Goal: Browse casually: Explore the website without a specific task or goal

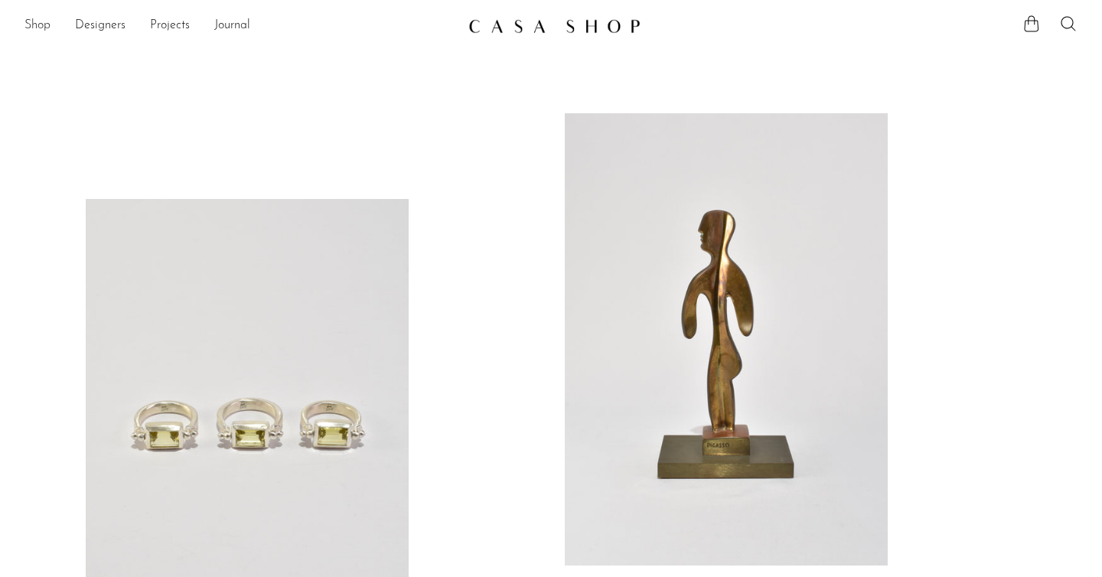
click at [37, 24] on link "Shop" at bounding box center [37, 26] width 26 height 20
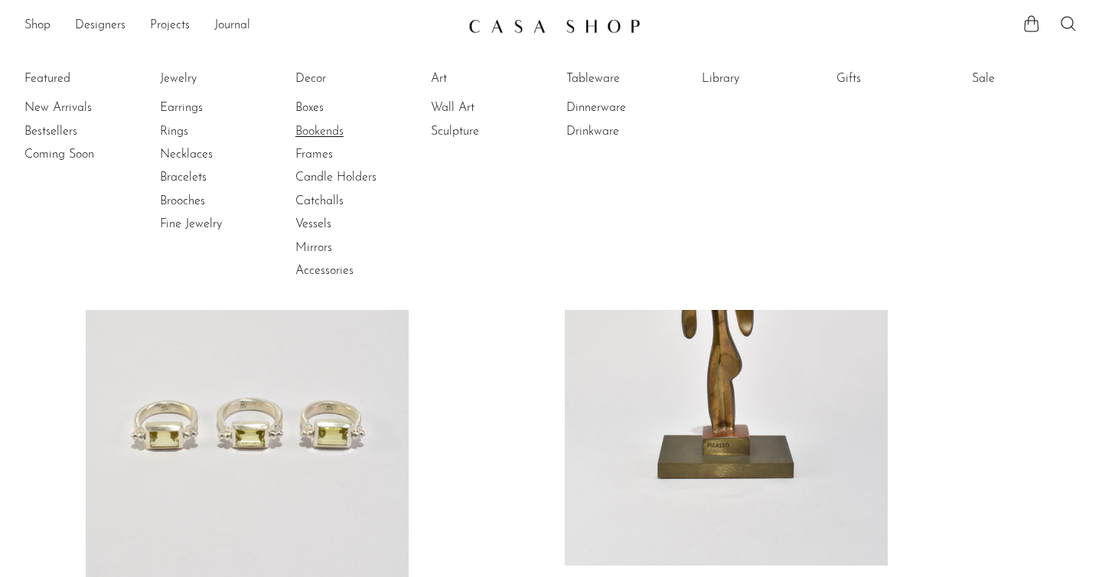
click at [335, 135] on link "Bookends" at bounding box center [352, 131] width 115 height 17
click at [77, 107] on link "New Arrivals" at bounding box center [81, 107] width 115 height 17
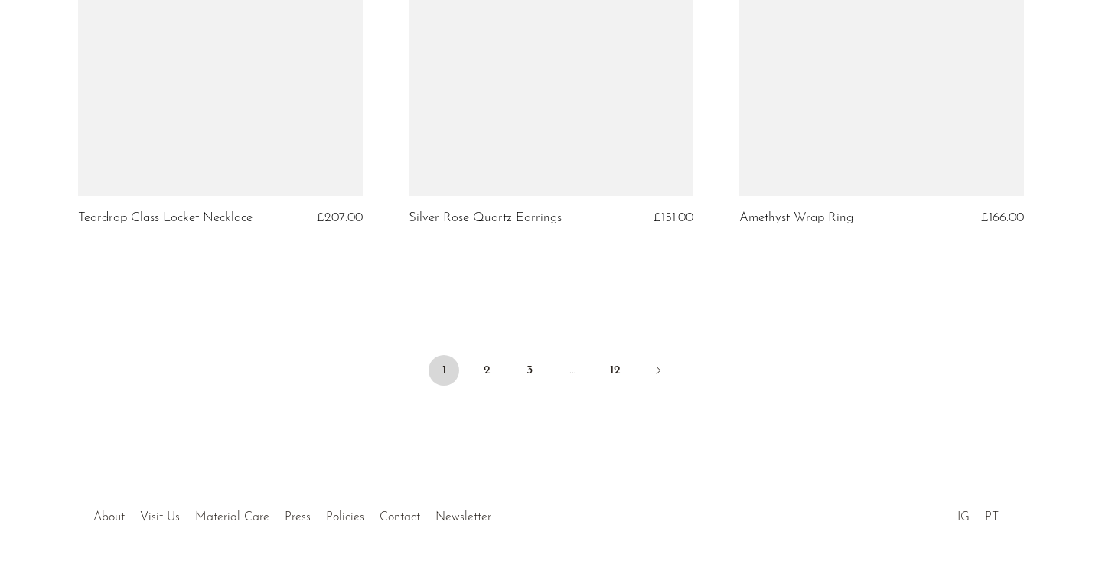
scroll to position [5557, 0]
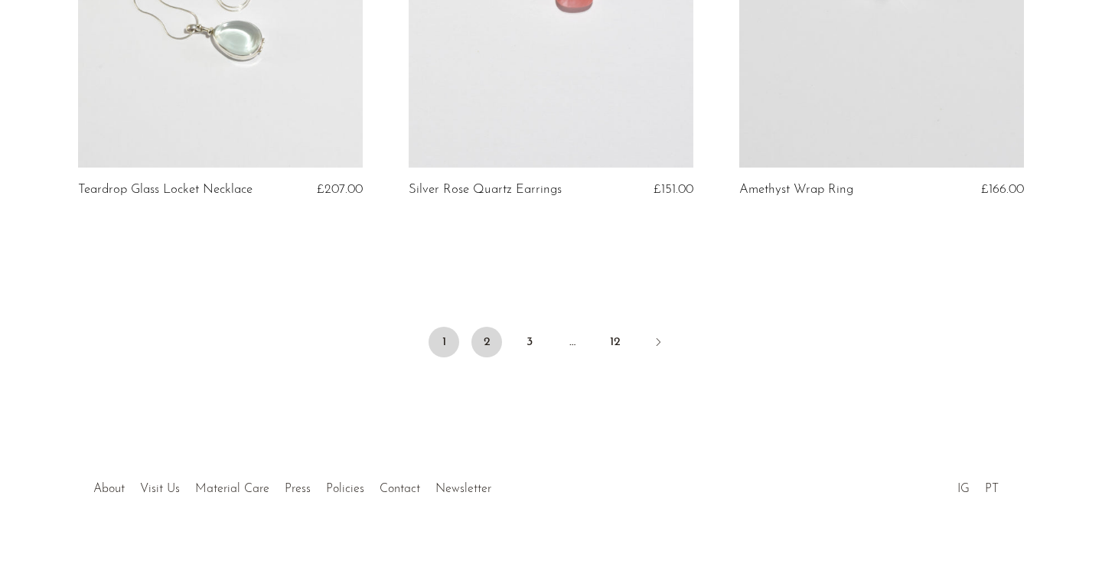
click at [487, 328] on link "2" at bounding box center [486, 342] width 31 height 31
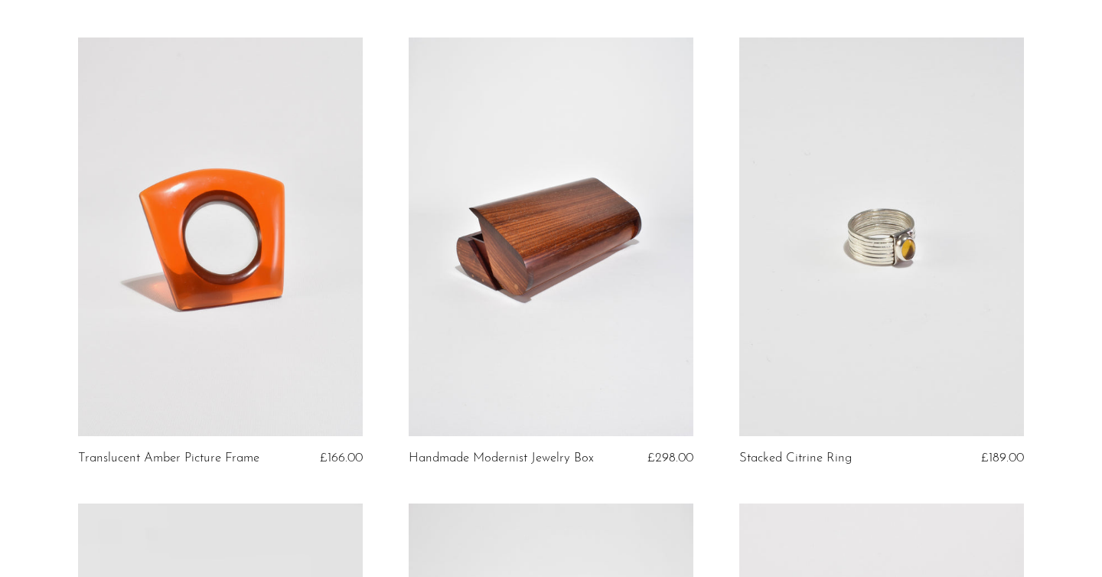
scroll to position [3413, 0]
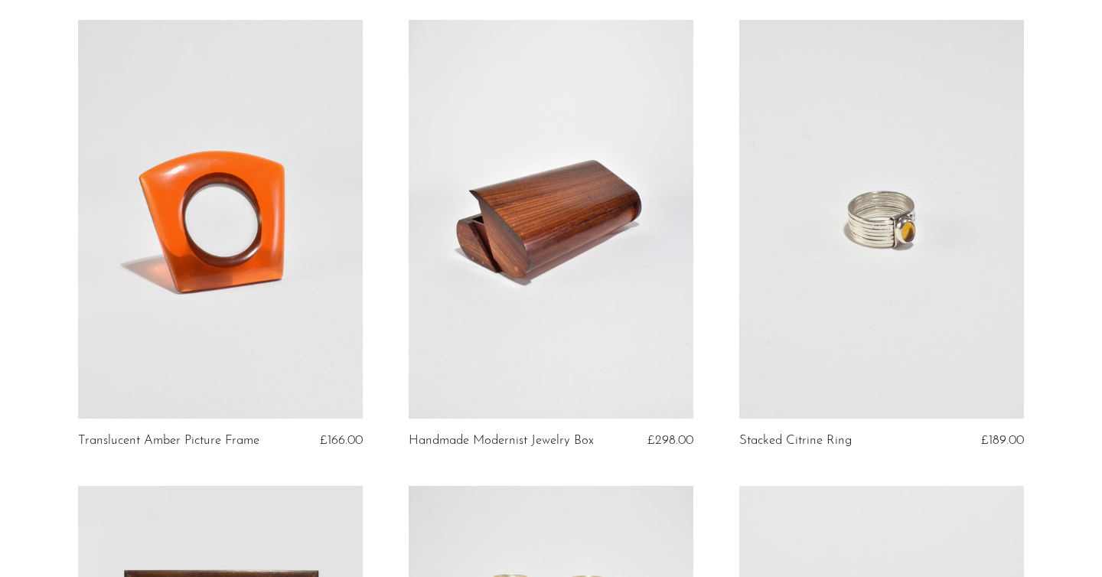
click at [266, 219] on link at bounding box center [220, 219] width 285 height 399
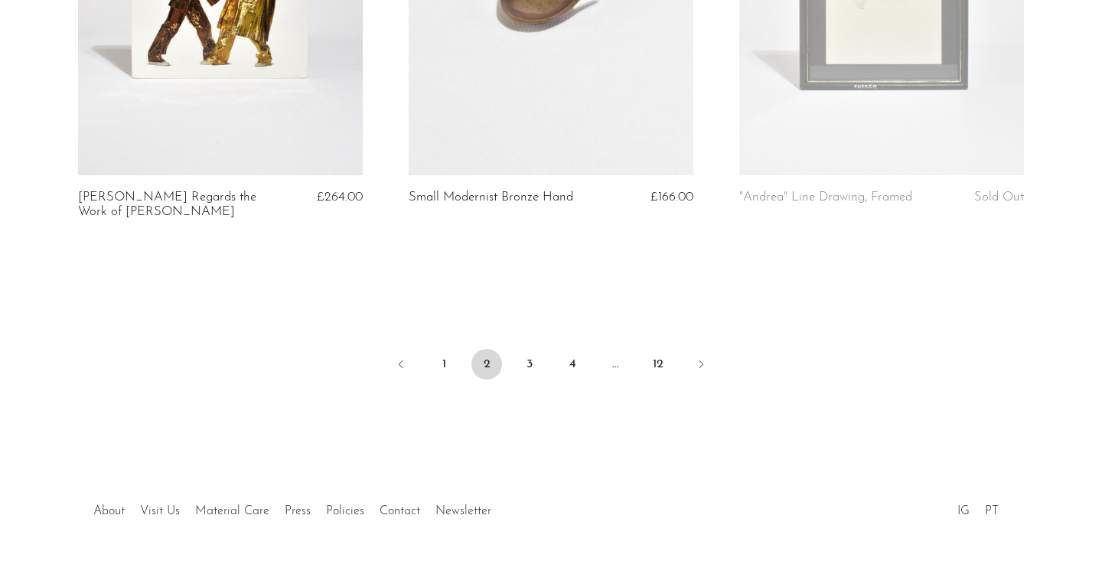
scroll to position [5536, 0]
click at [527, 349] on link "3" at bounding box center [529, 363] width 31 height 31
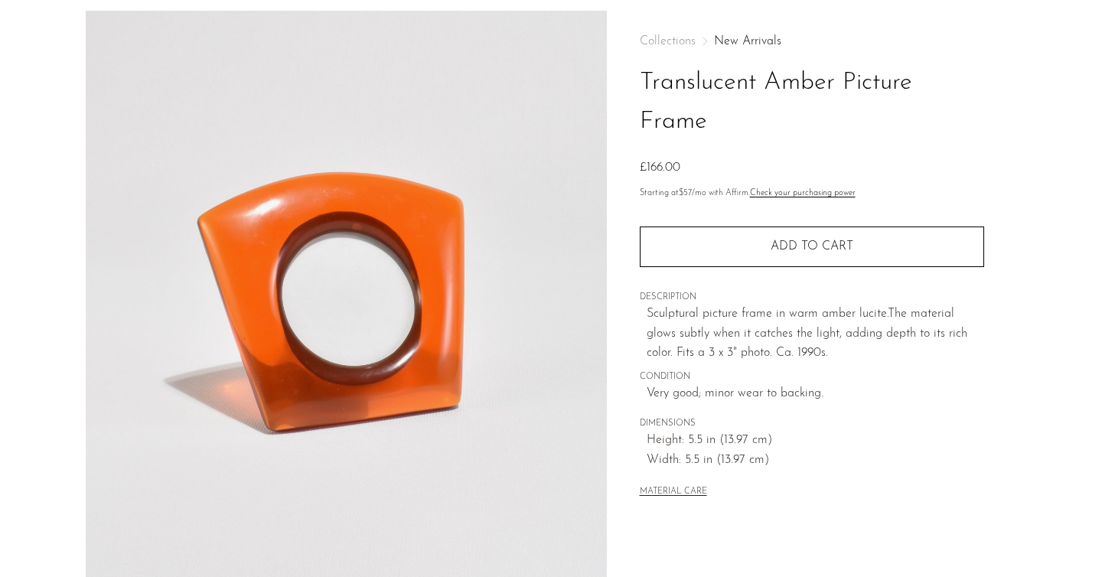
scroll to position [54, 0]
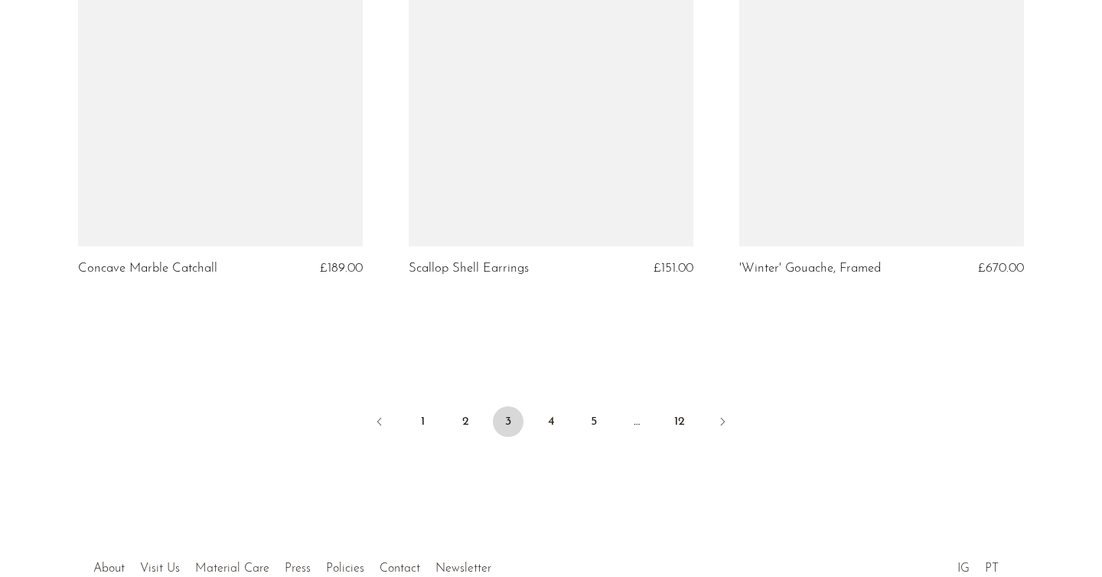
scroll to position [5481, 0]
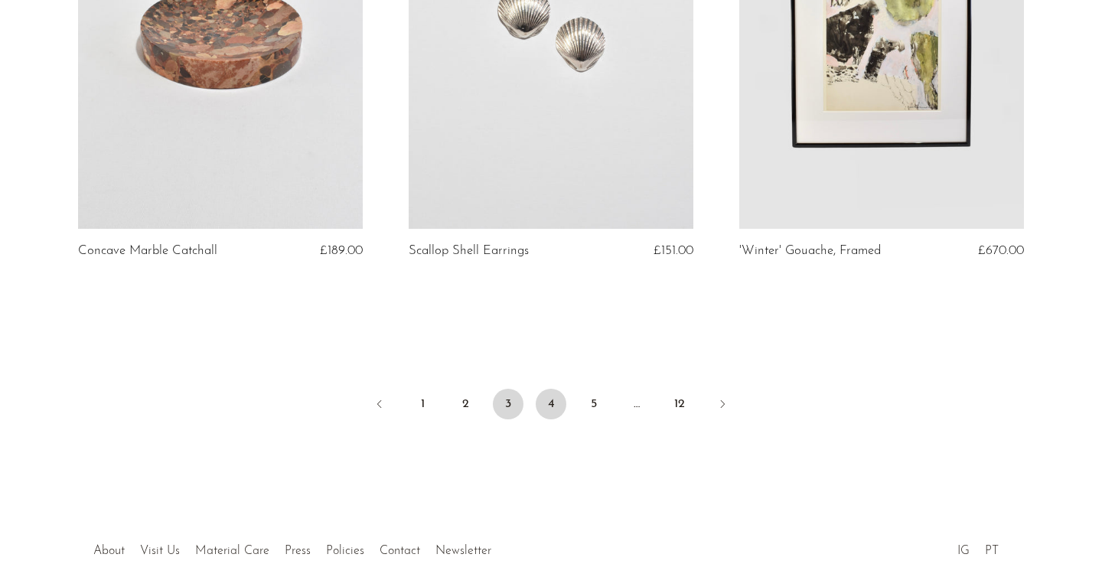
click at [547, 389] on link "4" at bounding box center [551, 404] width 31 height 31
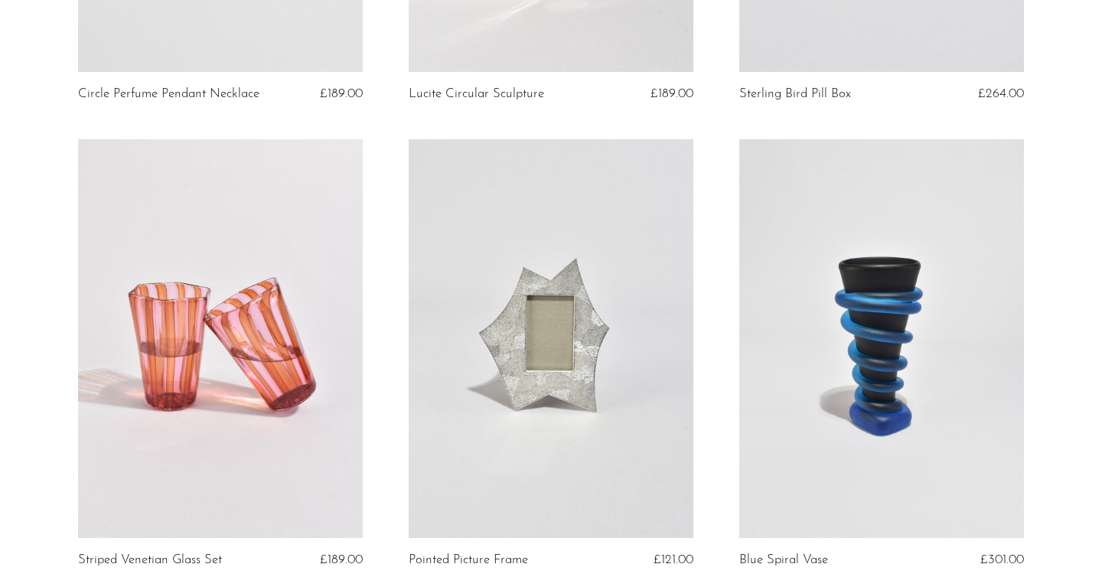
scroll to position [487, 0]
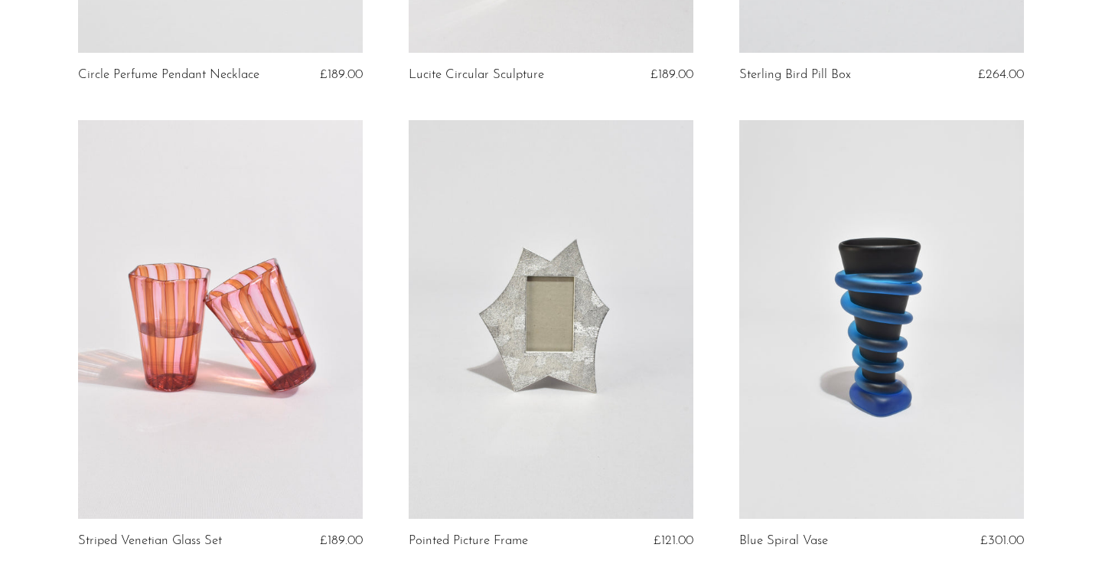
click at [604, 313] on link at bounding box center [551, 319] width 285 height 399
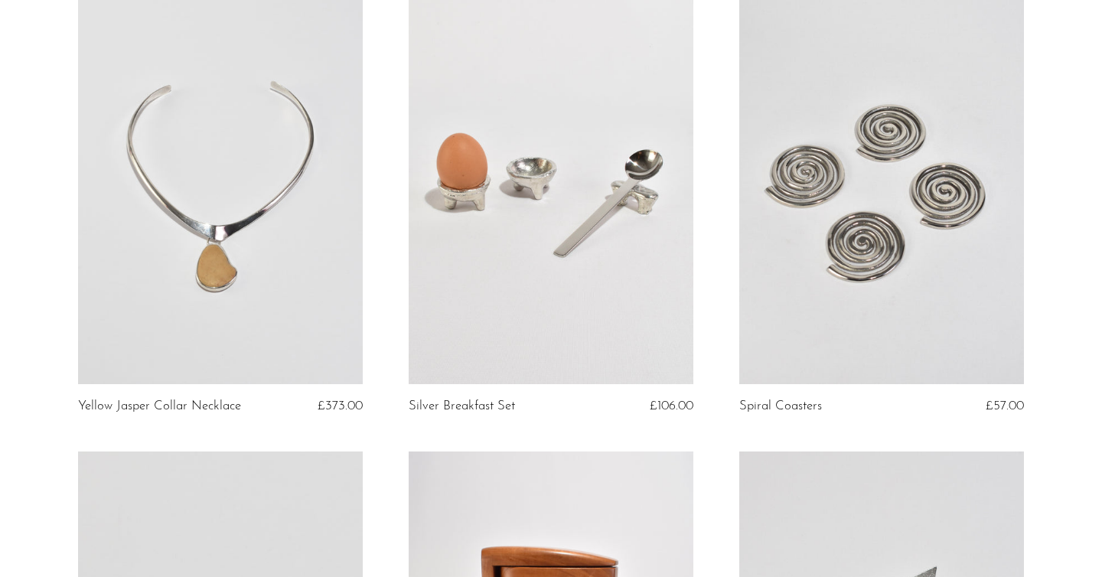
scroll to position [1090, 0]
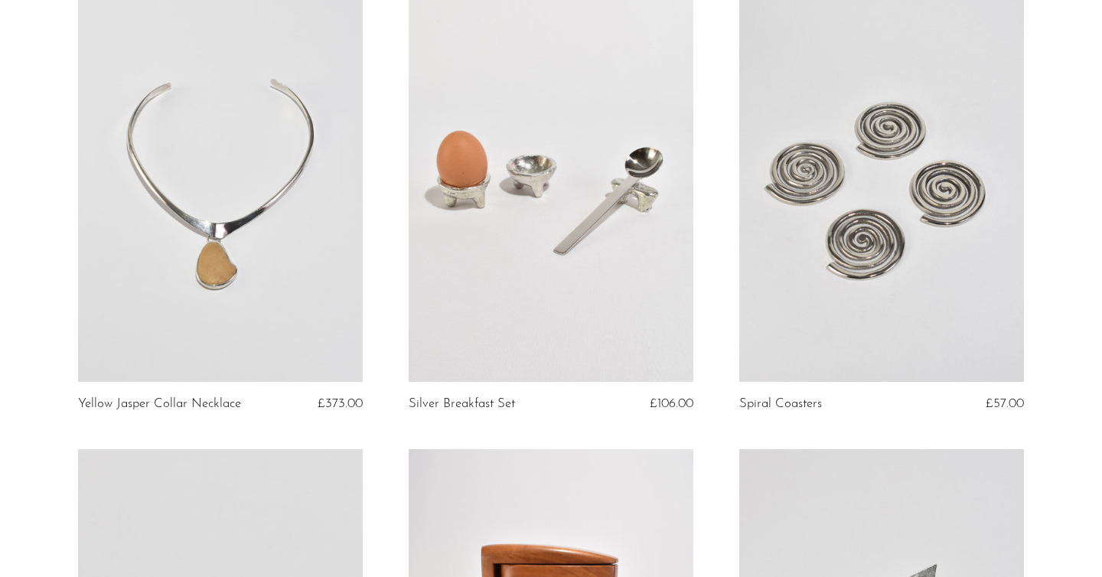
click at [845, 244] on link at bounding box center [881, 182] width 285 height 399
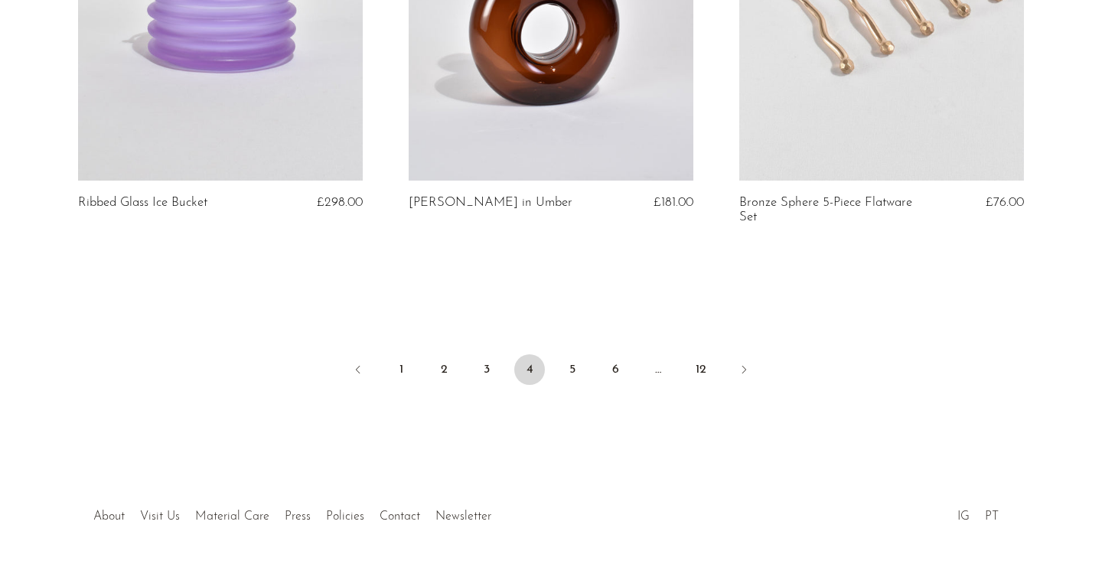
scroll to position [5572, 0]
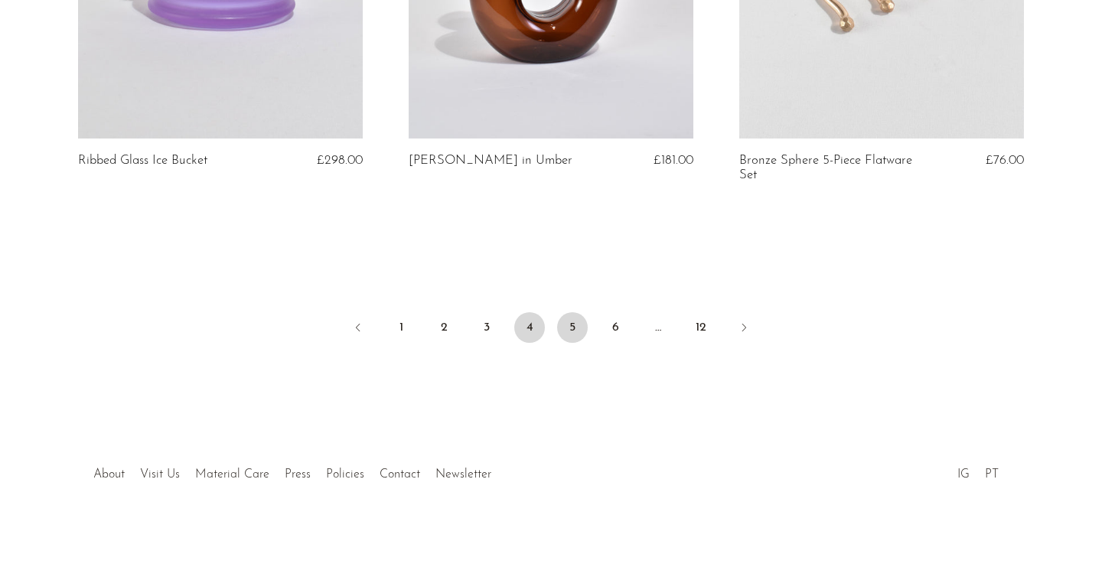
click at [577, 326] on link "5" at bounding box center [572, 327] width 31 height 31
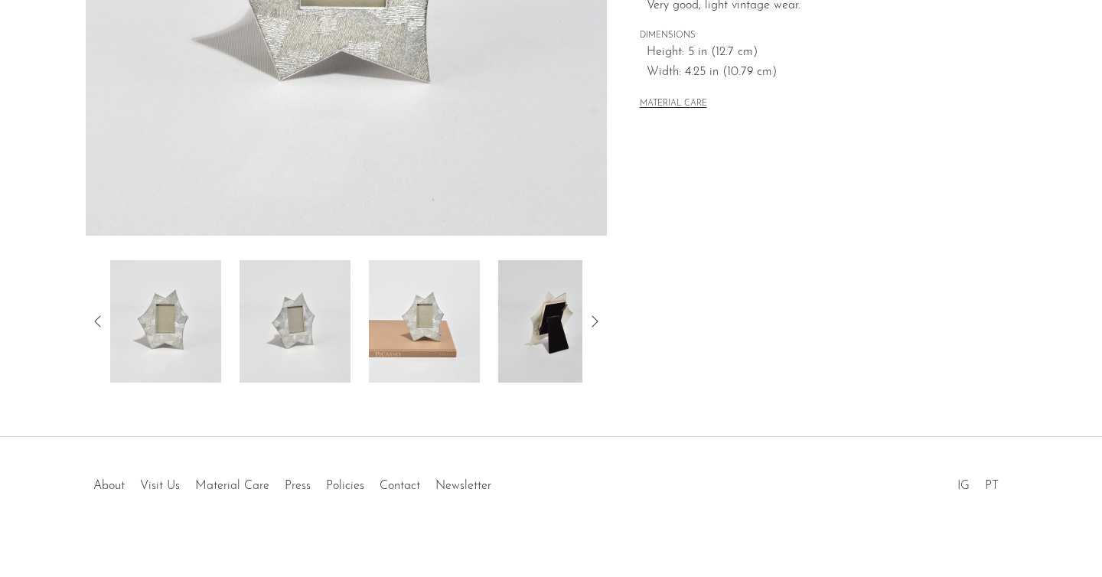
scroll to position [409, 0]
click at [432, 321] on img at bounding box center [424, 320] width 111 height 122
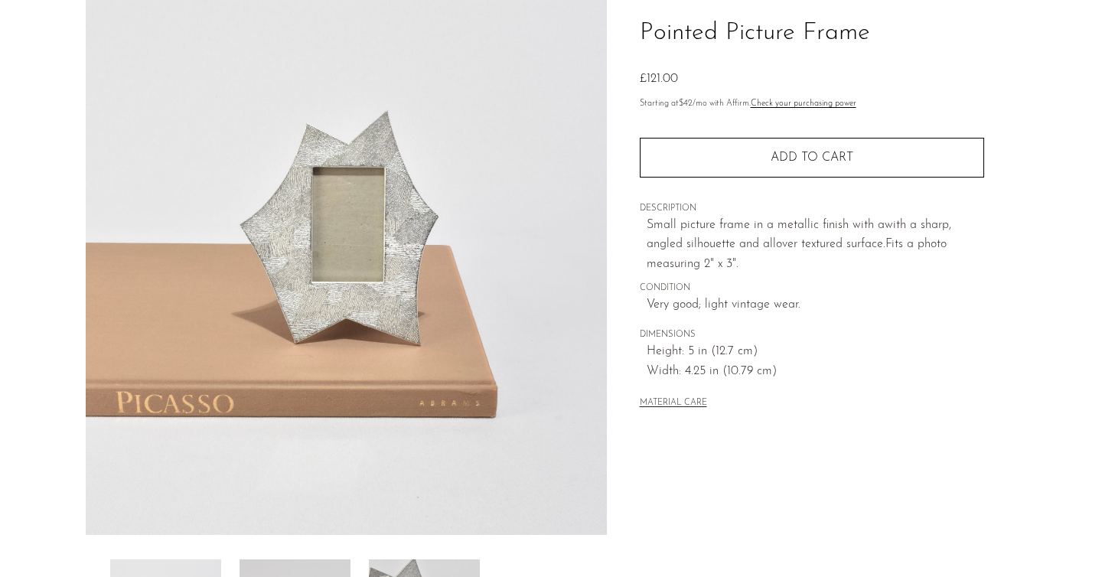
scroll to position [113, 0]
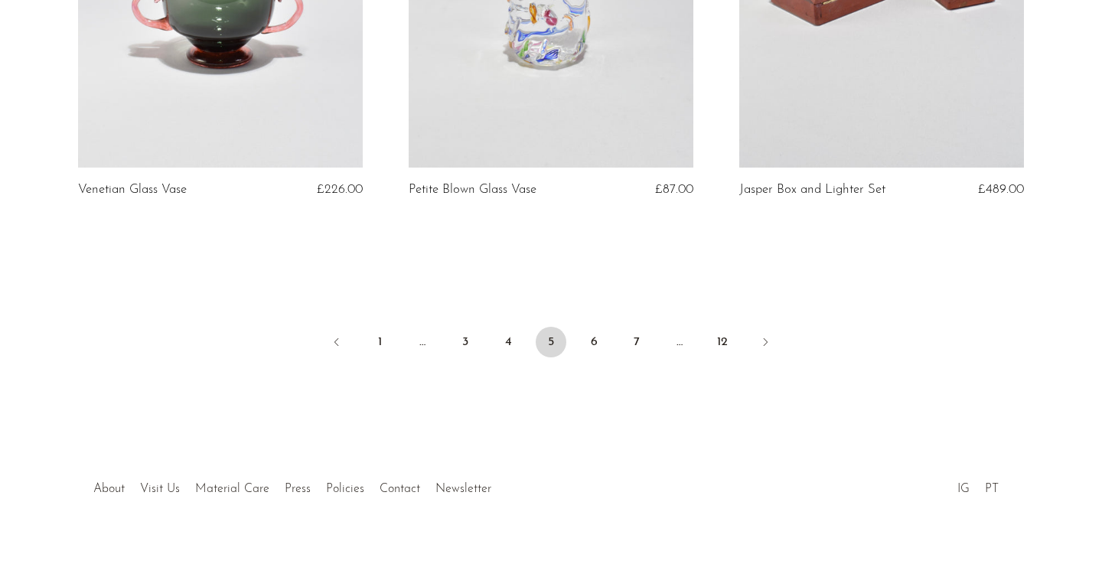
scroll to position [5515, 0]
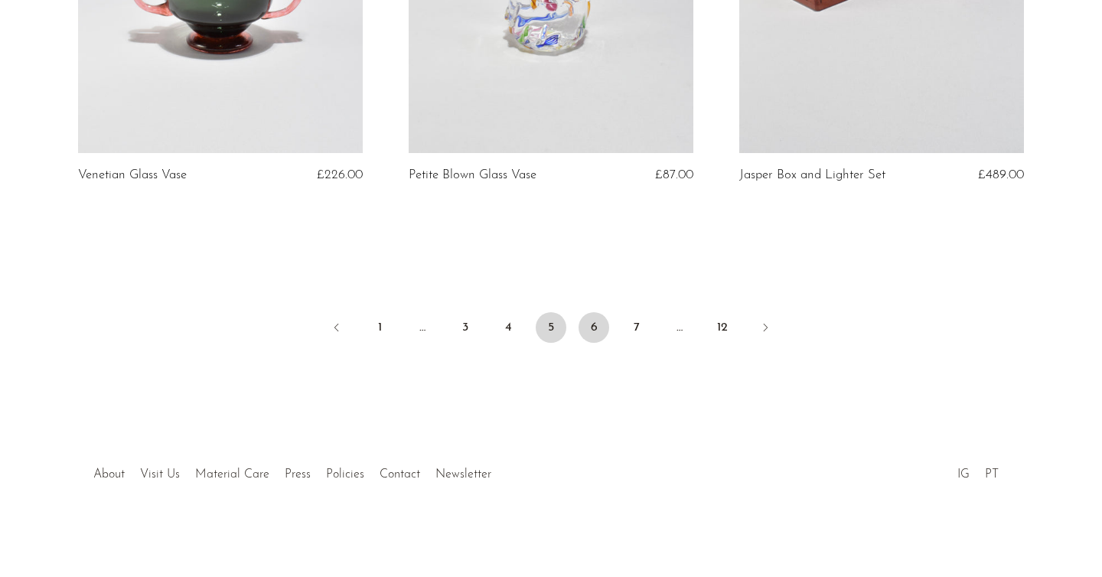
click at [598, 331] on link "6" at bounding box center [594, 327] width 31 height 31
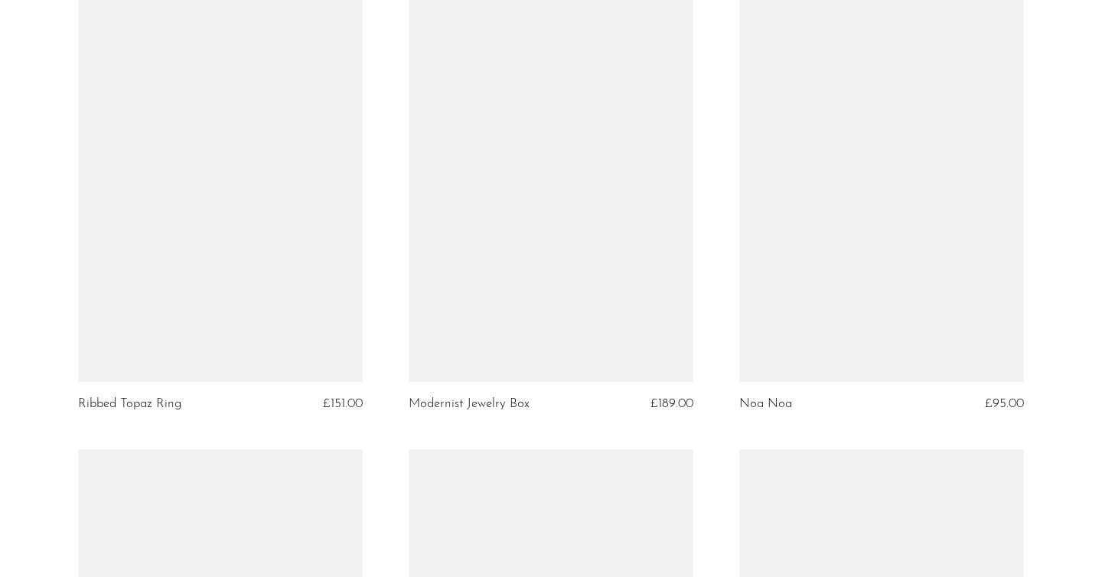
scroll to position [3422, 0]
